Goal: Task Accomplishment & Management: Manage account settings

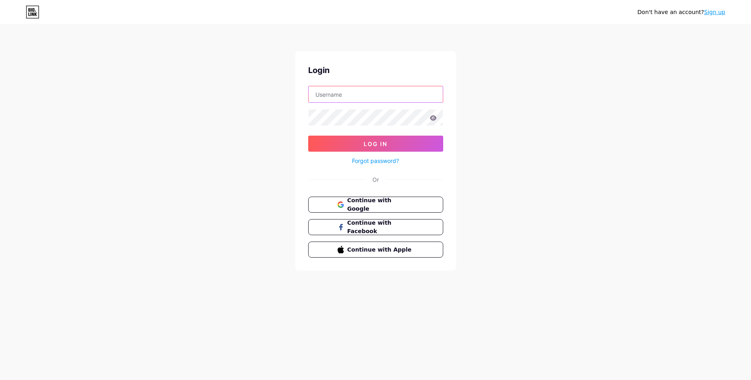
click at [349, 90] on input "text" at bounding box center [375, 94] width 134 height 16
type input "C"
type input "l"
click at [545, 113] on div "Don't have an account? Sign up Login clube38 Log In Forgot password? Or Continu…" at bounding box center [375, 148] width 751 height 296
drag, startPoint x: 360, startPoint y: 94, endPoint x: 306, endPoint y: 68, distance: 59.5
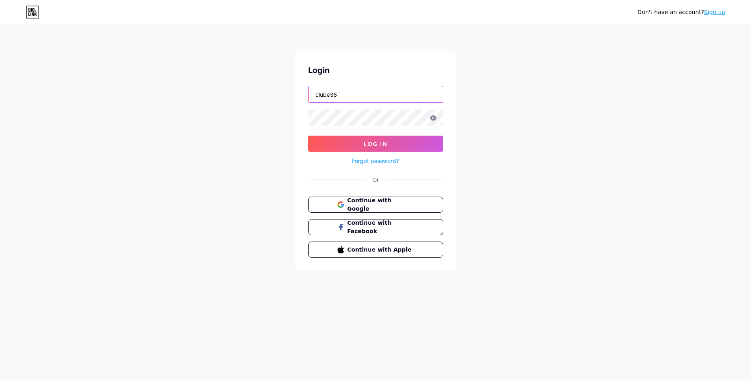
click at [308, 90] on input "clube38" at bounding box center [375, 94] width 134 height 16
paste input "[EMAIL_ADDRESS][DOMAIN_NAME]"
type input "[EMAIL_ADDRESS][DOMAIN_NAME]"
drag, startPoint x: 256, startPoint y: 112, endPoint x: 297, endPoint y: 113, distance: 41.4
click at [257, 112] on div "Don't have an account? Sign up Login [EMAIL_ADDRESS][DOMAIN_NAME] Log In Forgot…" at bounding box center [375, 148] width 751 height 296
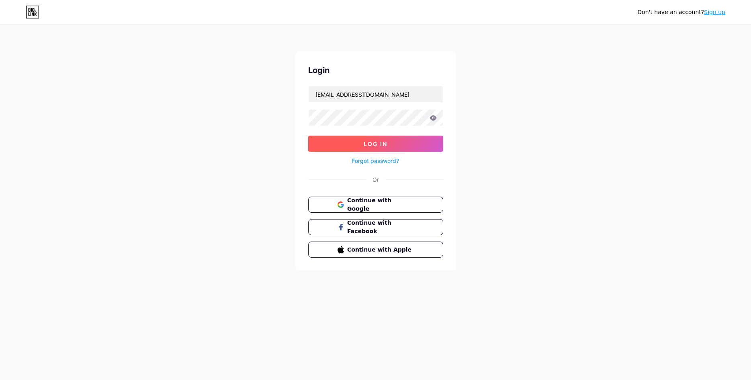
click at [399, 143] on button "Log In" at bounding box center [375, 144] width 135 height 16
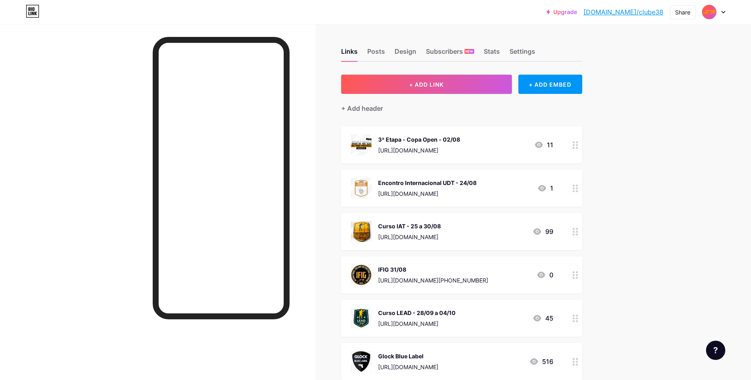
click at [641, 172] on div "Upgrade [DOMAIN_NAME]/clube3... [DOMAIN_NAME]/clube38 Share Switch accounts Clu…" at bounding box center [375, 328] width 751 height 657
click at [575, 152] on div at bounding box center [575, 145] width 14 height 37
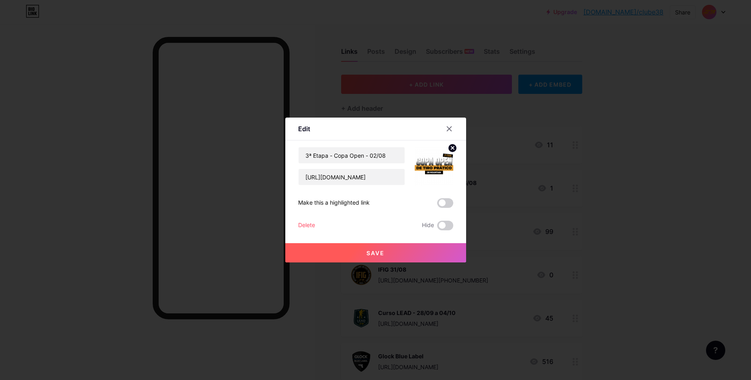
click at [312, 228] on div "Delete" at bounding box center [306, 226] width 17 height 10
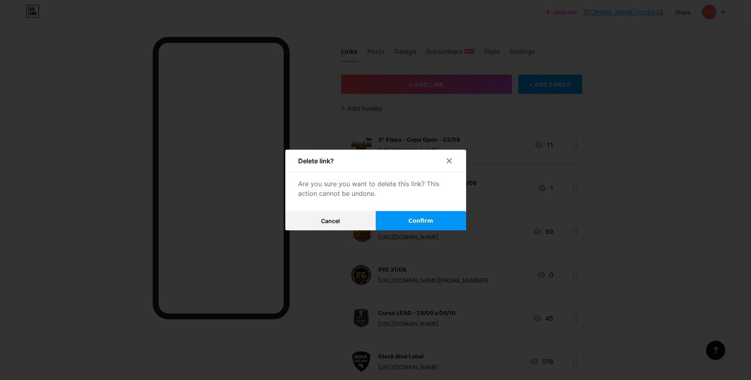
click at [431, 222] on span "Confirm" at bounding box center [420, 221] width 25 height 8
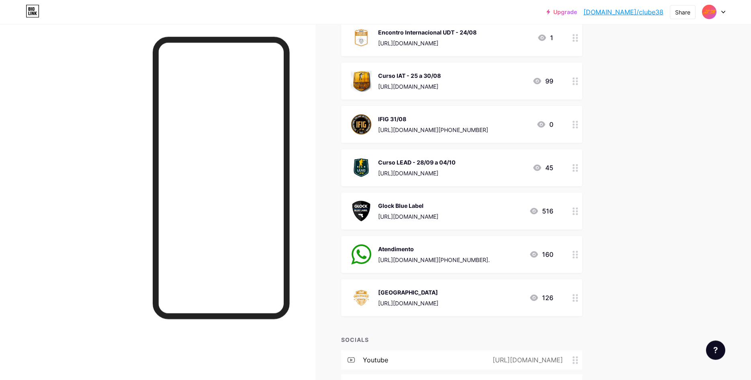
scroll to position [123, 0]
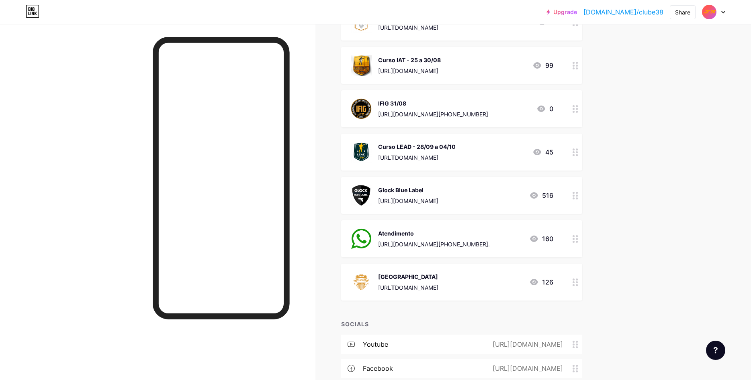
click at [574, 197] on icon at bounding box center [575, 196] width 6 height 8
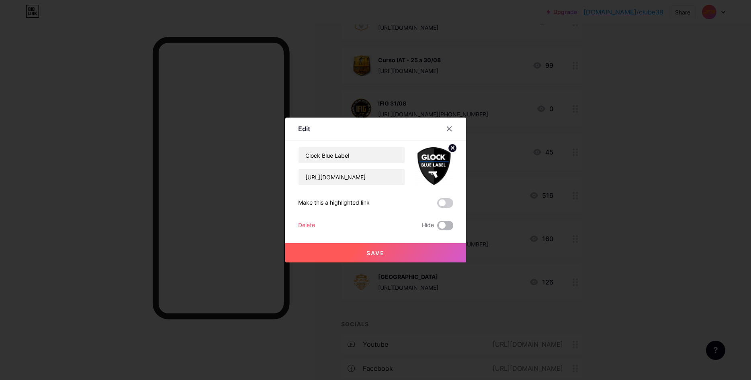
click at [445, 224] on span at bounding box center [445, 226] width 16 height 10
click at [437, 228] on input "checkbox" at bounding box center [437, 228] width 0 height 0
click at [367, 256] on span "Save" at bounding box center [375, 253] width 18 height 7
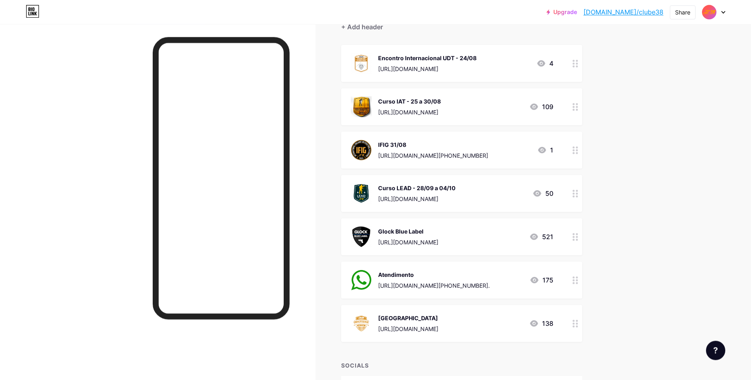
scroll to position [69, 0]
